Goal: Find specific page/section: Find specific page/section

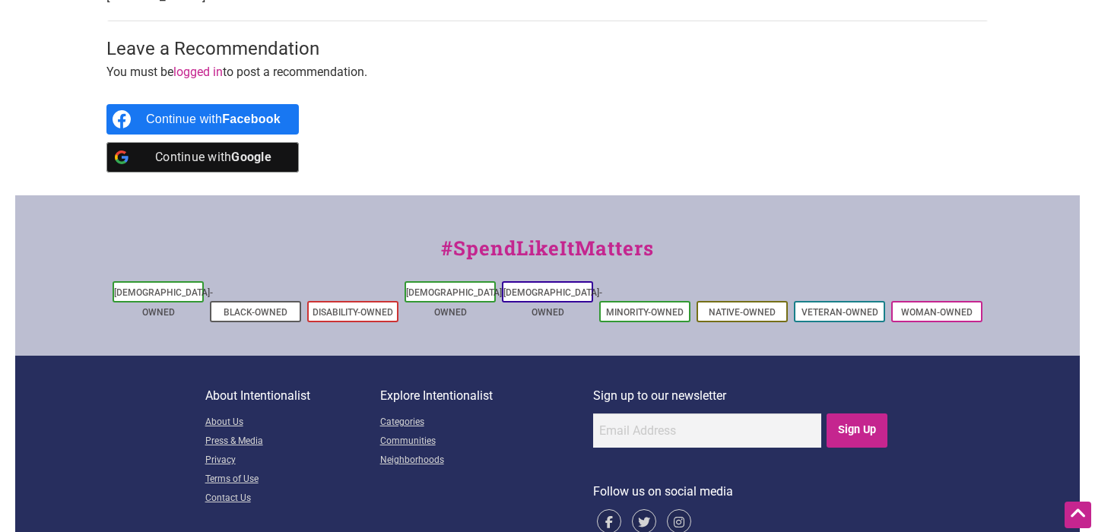
scroll to position [817, 0]
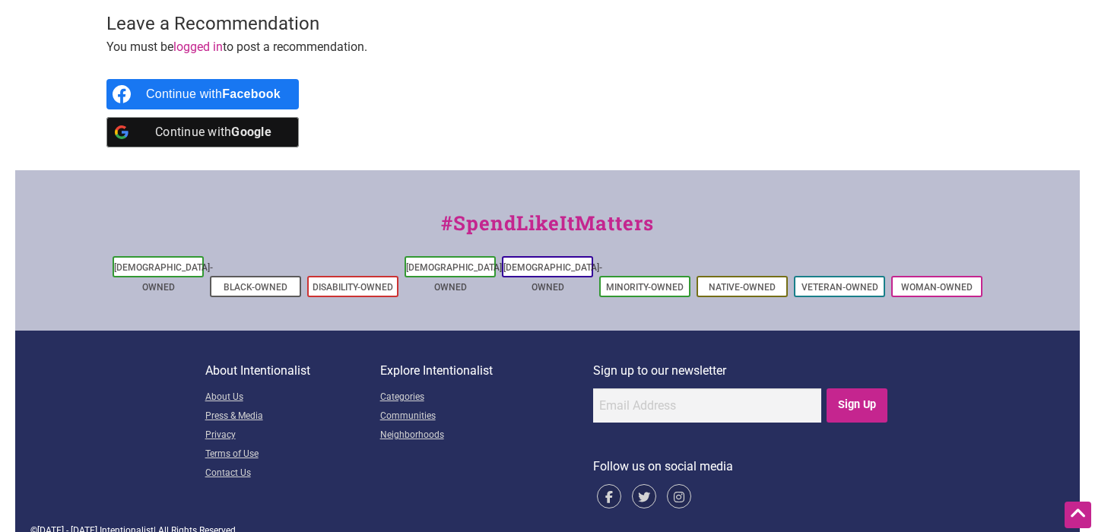
click at [230, 255] on ul "[DEMOGRAPHIC_DATA]-Owned Black-Owned Disability-Owned [DEMOGRAPHIC_DATA]-Owned …" at bounding box center [547, 276] width 1065 height 47
click at [230, 276] on li "Black-Owned" at bounding box center [255, 286] width 91 height 21
click at [259, 282] on link "Black-Owned" at bounding box center [256, 287] width 64 height 11
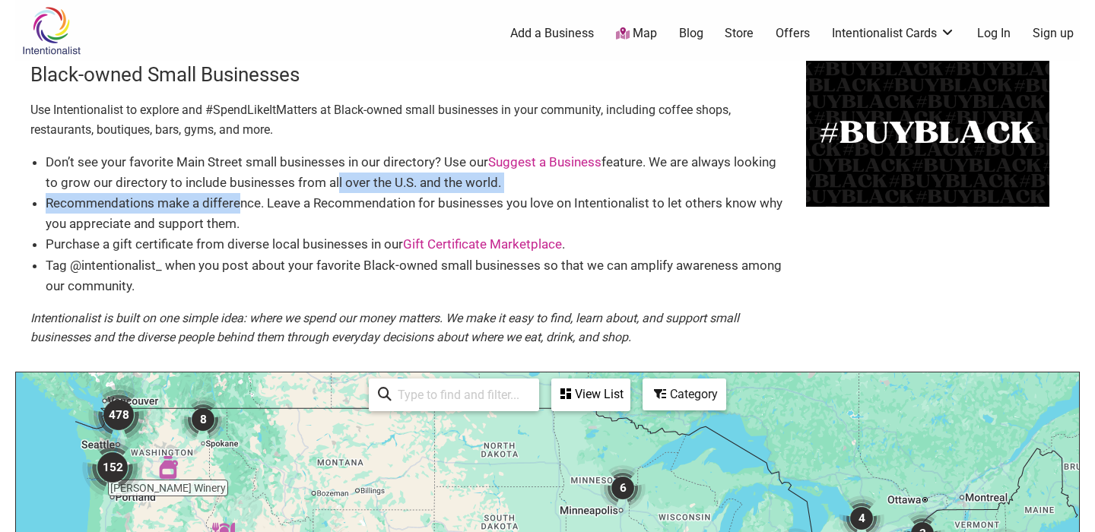
drag, startPoint x: 238, startPoint y: 210, endPoint x: 332, endPoint y: 180, distance: 98.8
click at [332, 180] on ul "Don’t see your favorite Main Street small businesses in our directory? Use our …" at bounding box center [418, 224] width 745 height 144
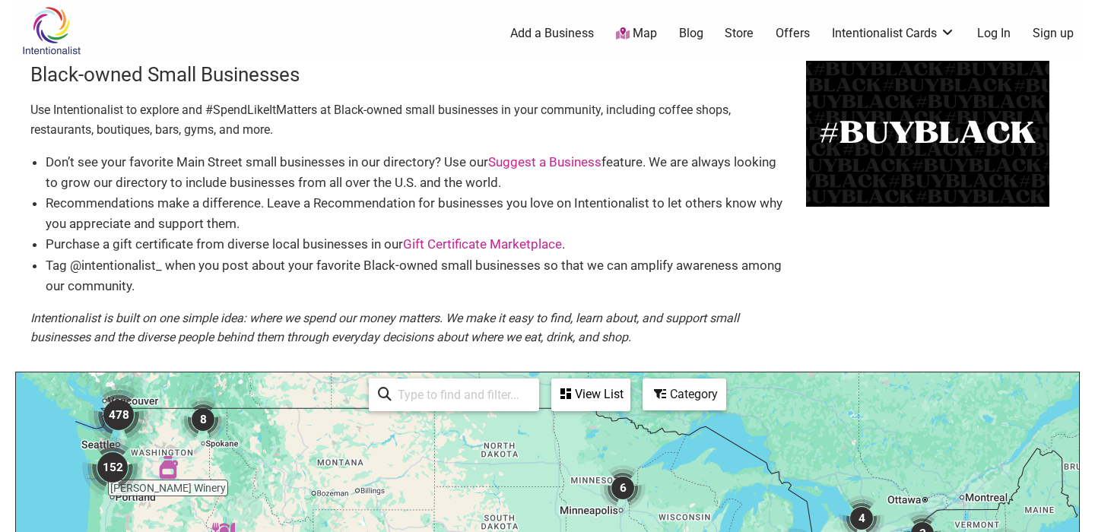
click at [287, 236] on li "Purchase a gift certificate from diverse local businesses in our Gift Certifica…" at bounding box center [418, 244] width 745 height 21
click at [645, 30] on link "Map" at bounding box center [636, 33] width 41 height 17
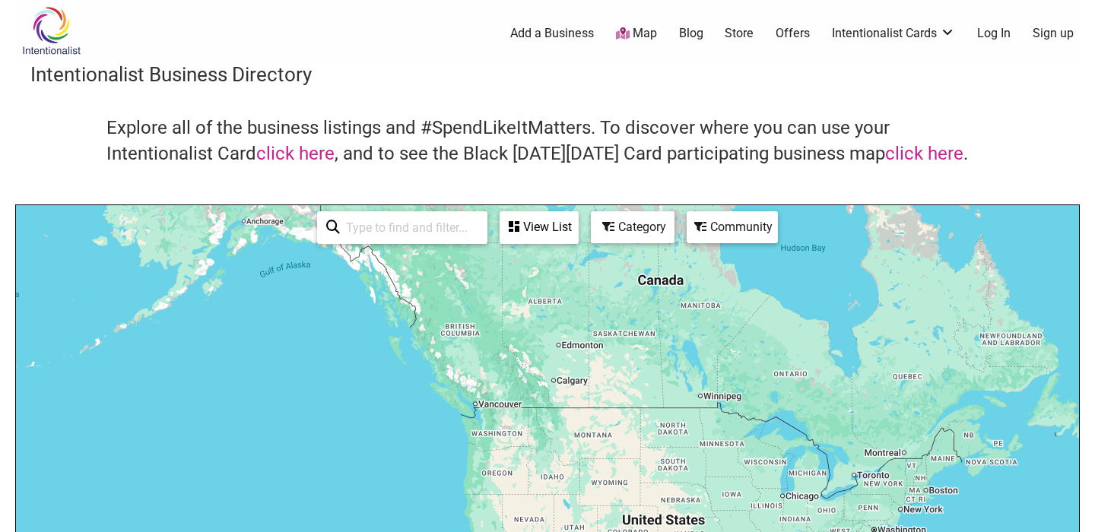
click at [414, 221] on input "search" at bounding box center [409, 228] width 138 height 30
type input "[GEOGRAPHIC_DATA], [GEOGRAPHIC_DATA]"
click at [548, 226] on div "View List" at bounding box center [539, 227] width 76 height 29
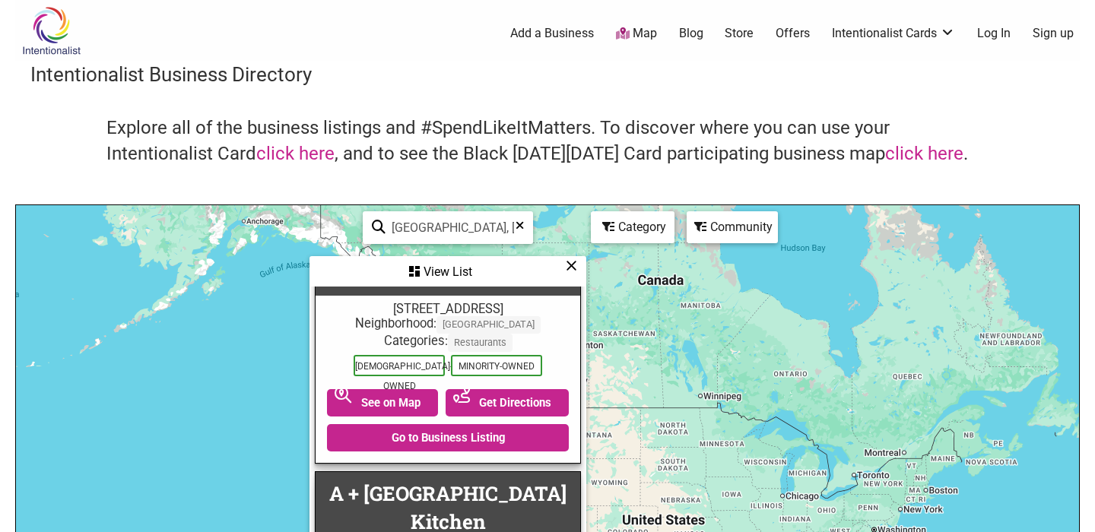
scroll to position [3669, 0]
